Goal: Transaction & Acquisition: Purchase product/service

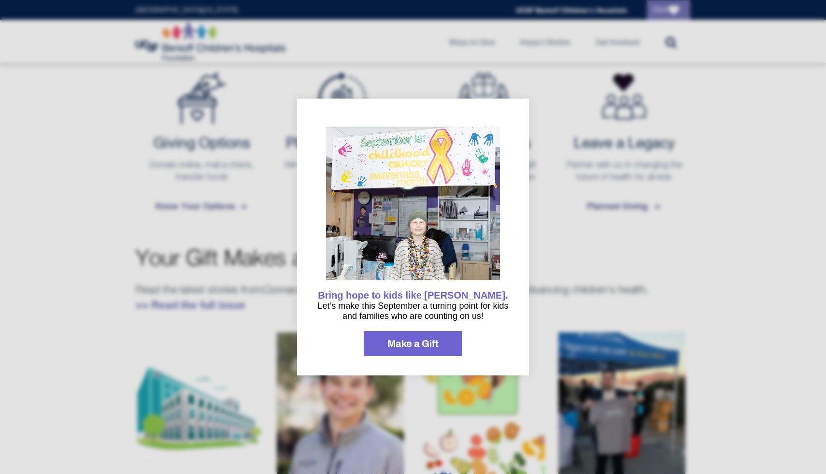
scroll to position [405, 0]
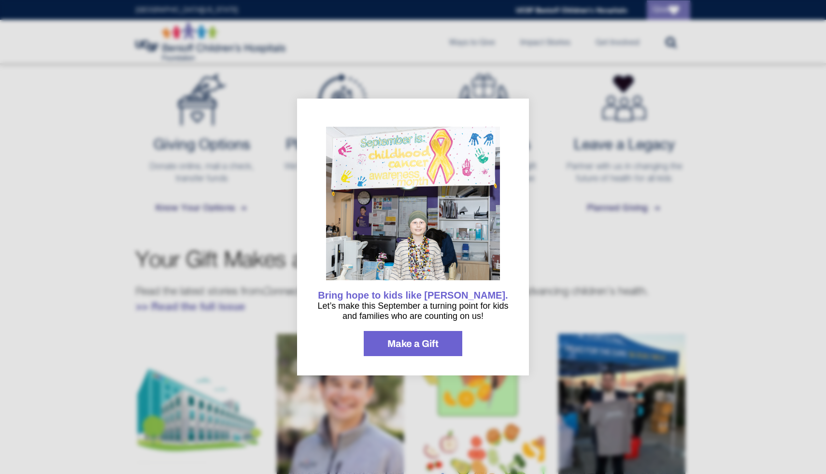
click at [555, 286] on div at bounding box center [413, 237] width 826 height 474
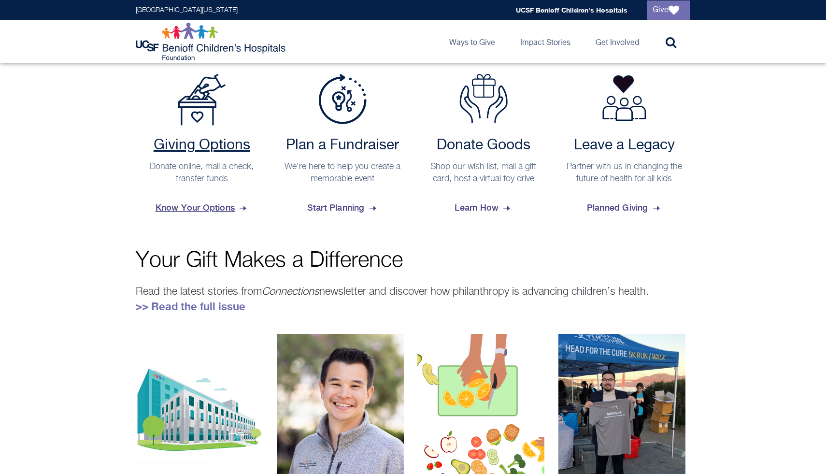
click at [222, 205] on span "Know Your Options" at bounding box center [201, 208] width 93 height 26
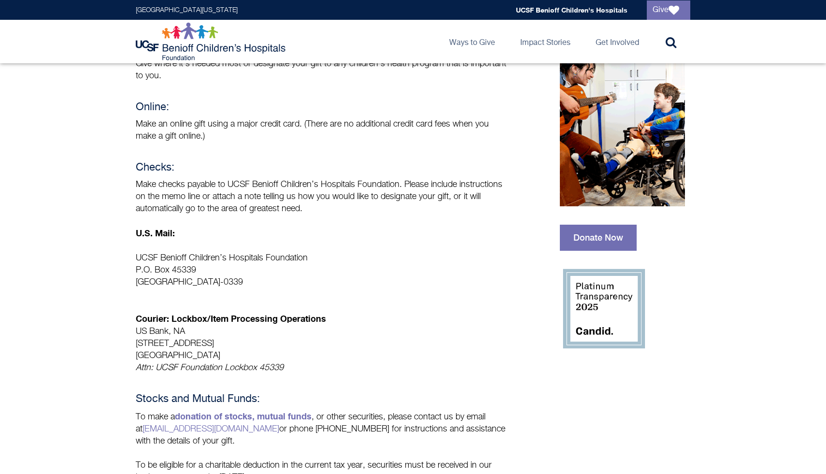
scroll to position [117, 0]
click at [625, 230] on link "Donate Now" at bounding box center [598, 237] width 77 height 26
